Goal: Navigation & Orientation: Find specific page/section

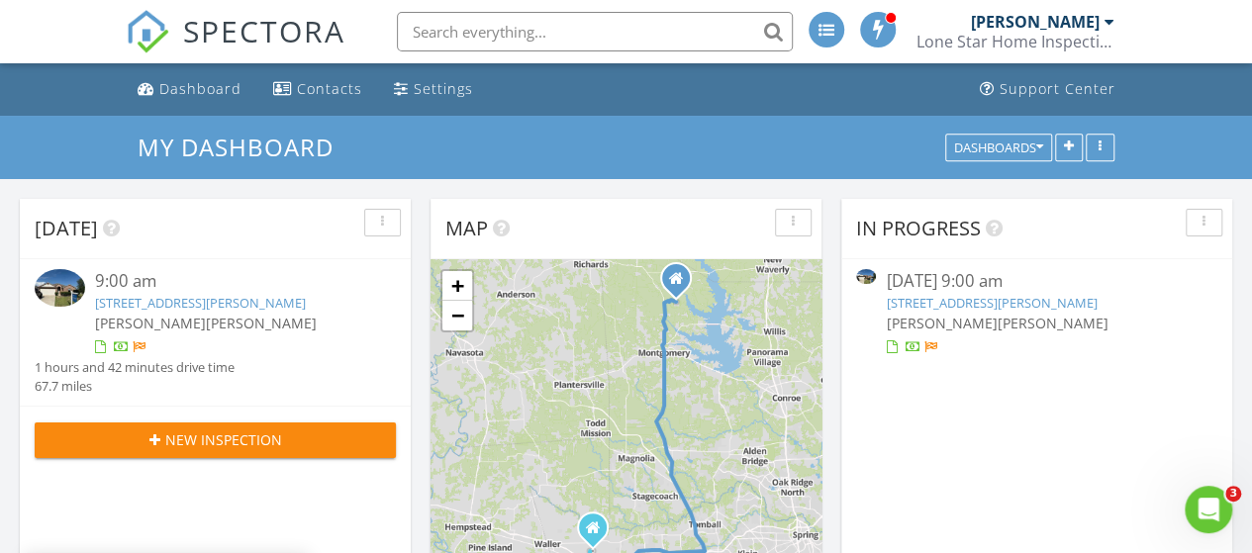
click at [1108, 21] on div at bounding box center [1109, 22] width 10 height 16
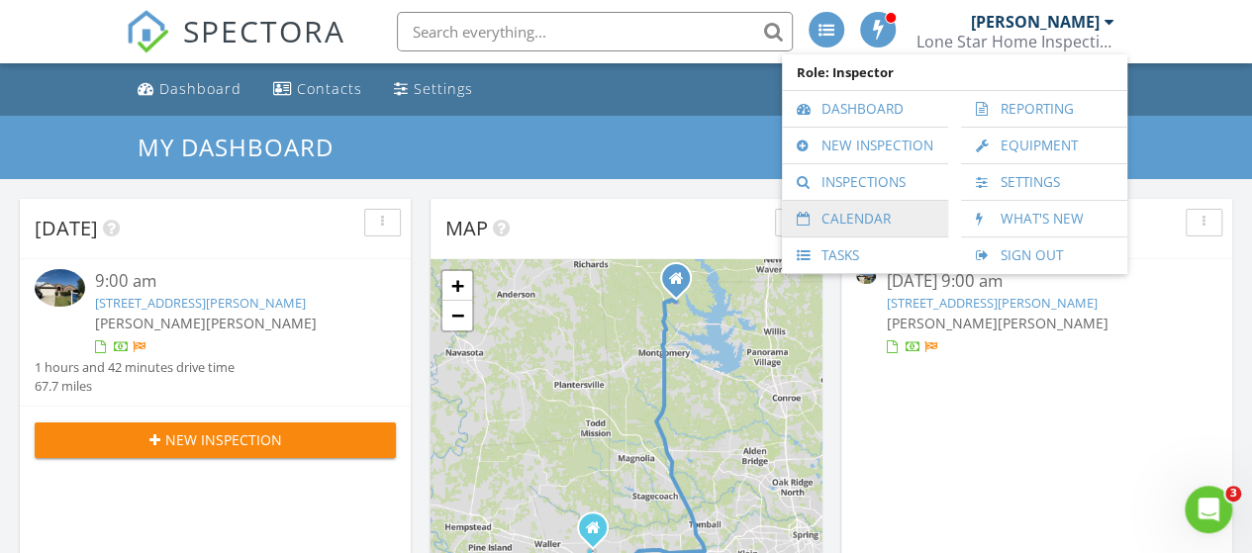
click at [867, 217] on link "Calendar" at bounding box center [864, 219] width 146 height 36
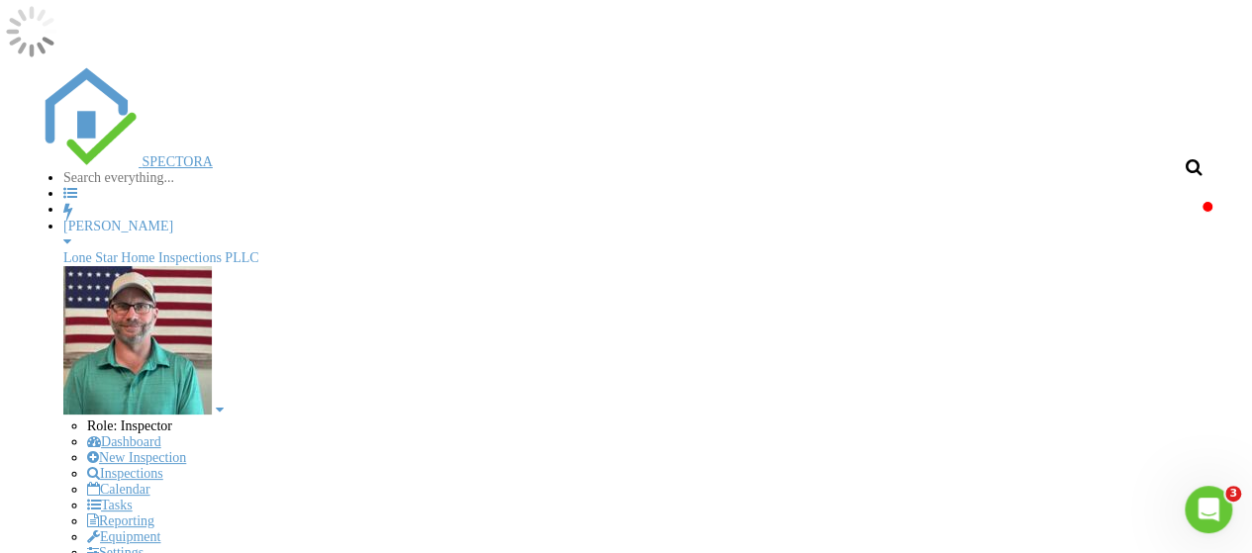
click at [71, 234] on div at bounding box center [67, 241] width 8 height 14
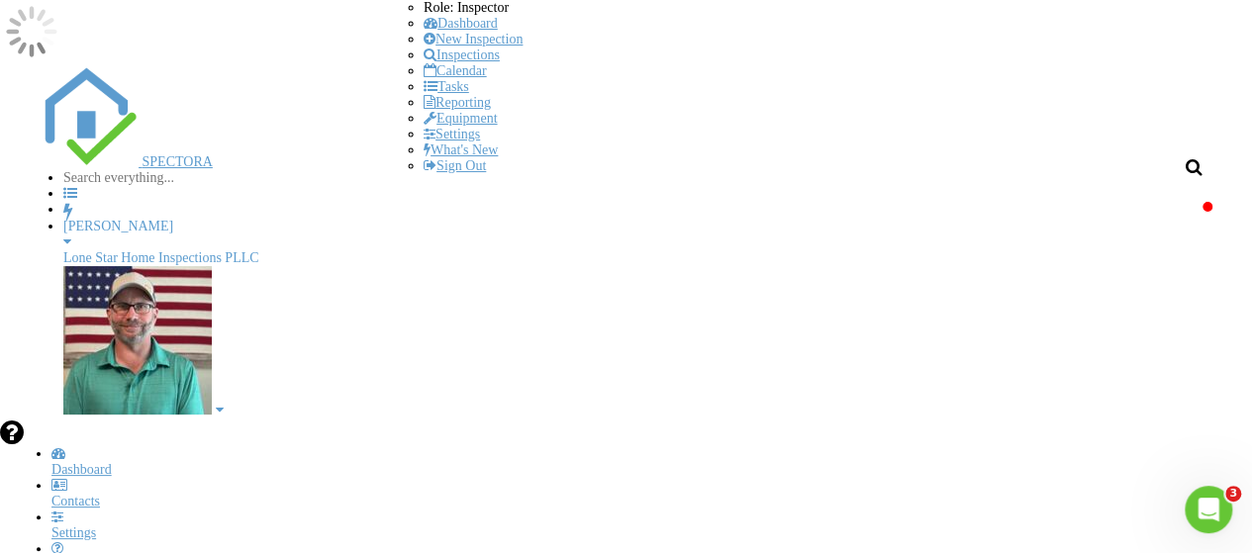
click at [486, 173] on link "Sign Out" at bounding box center [454, 165] width 62 height 15
